Goal: Obtain resource: Download file/media

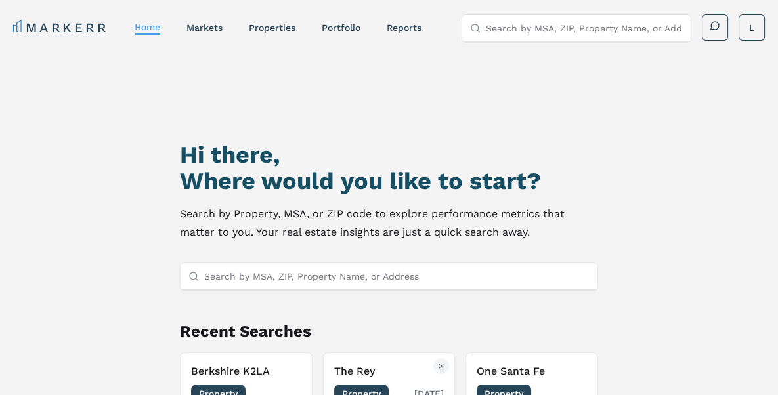
scroll to position [112, 0]
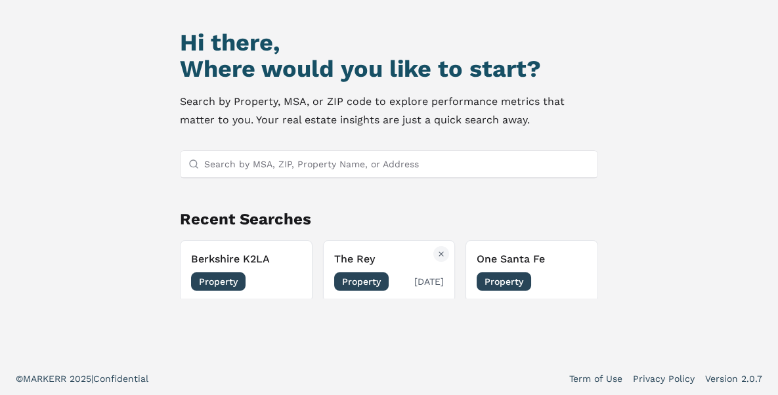
click at [350, 277] on span "Property" at bounding box center [361, 281] width 54 height 18
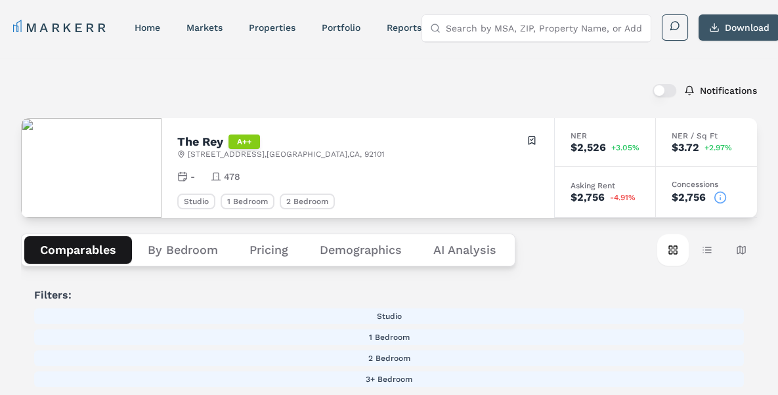
click at [736, 25] on button "Download" at bounding box center [738, 27] width 81 height 26
click at [742, 55] on header "MARKERR home markets properties Portfolio reports Search by MSA, ZIP, Property …" at bounding box center [389, 29] width 778 height 58
